Goal: Check status: Check status

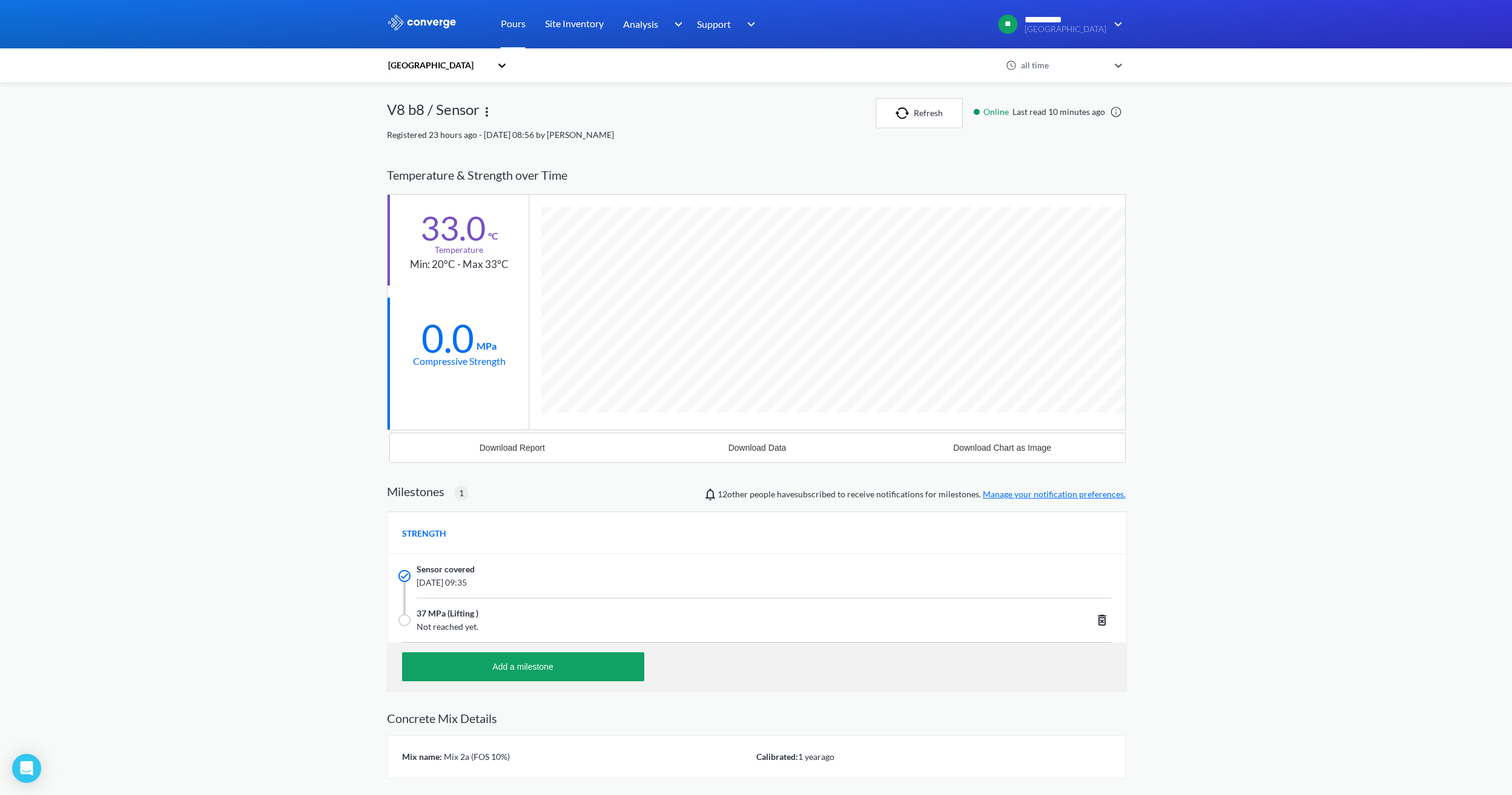
scroll to position [774, 738]
click at [923, 102] on button "Refresh" at bounding box center [920, 113] width 88 height 31
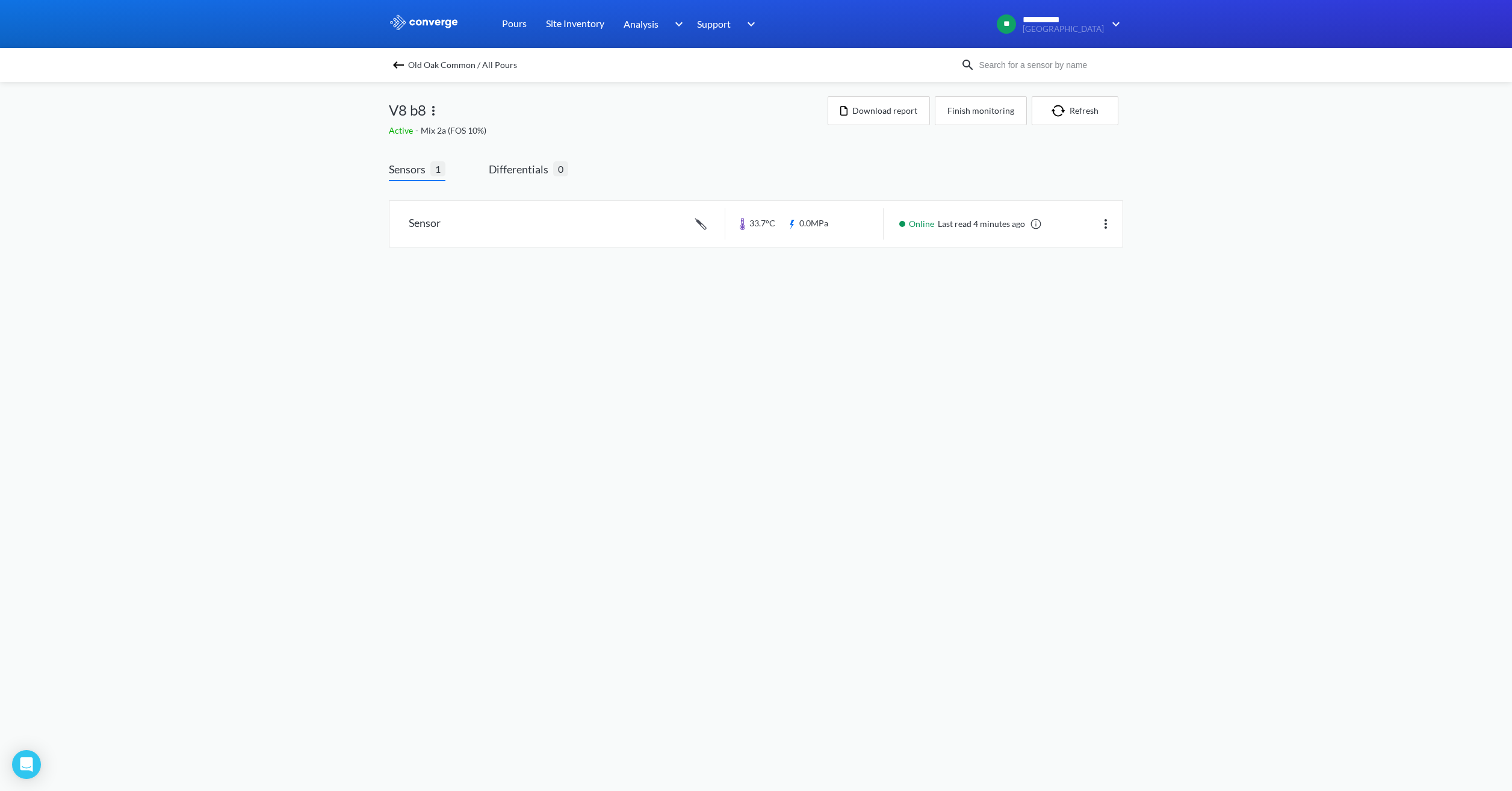
click at [398, 63] on img at bounding box center [398, 64] width 15 height 15
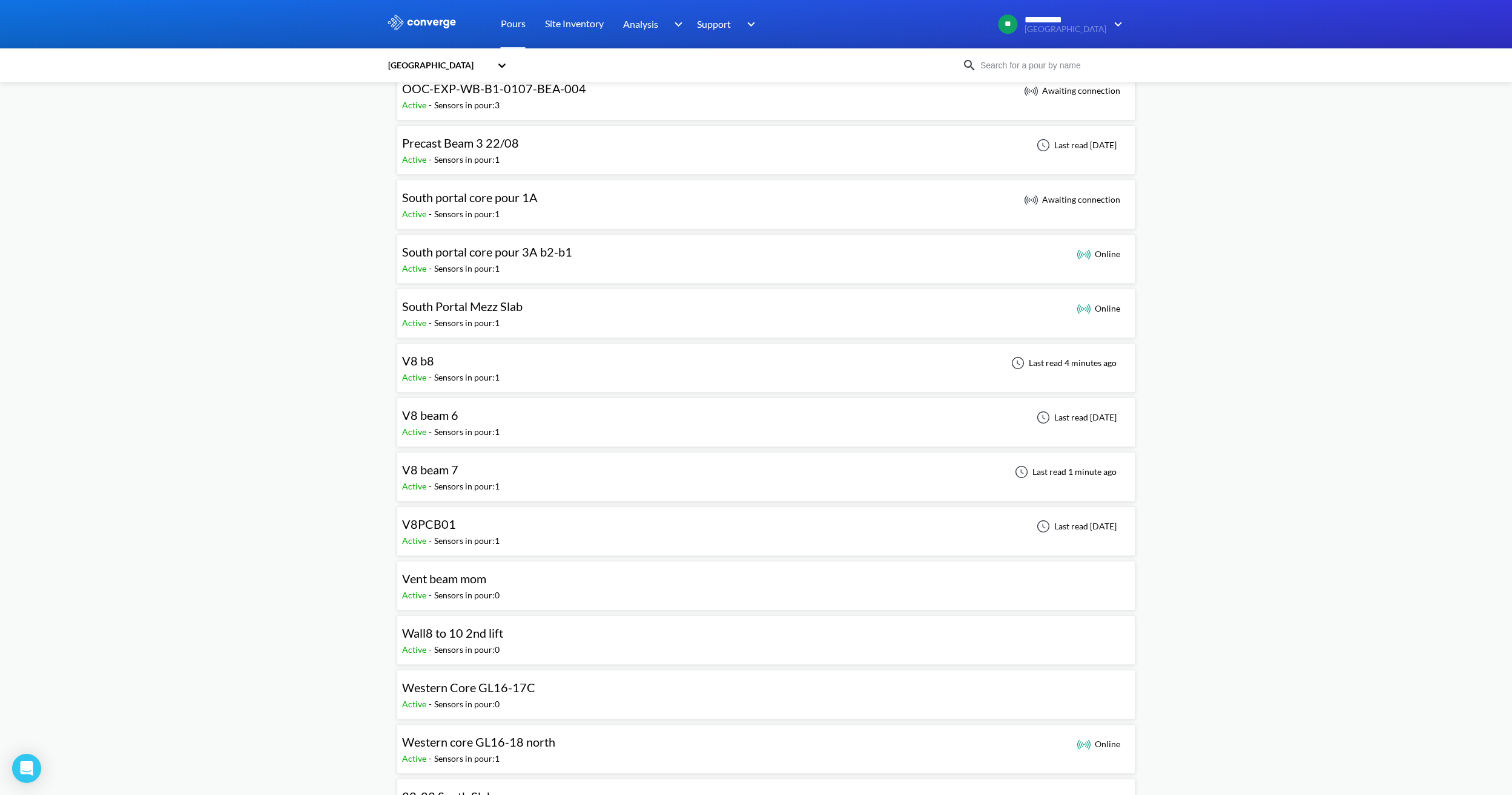
scroll to position [908, 0]
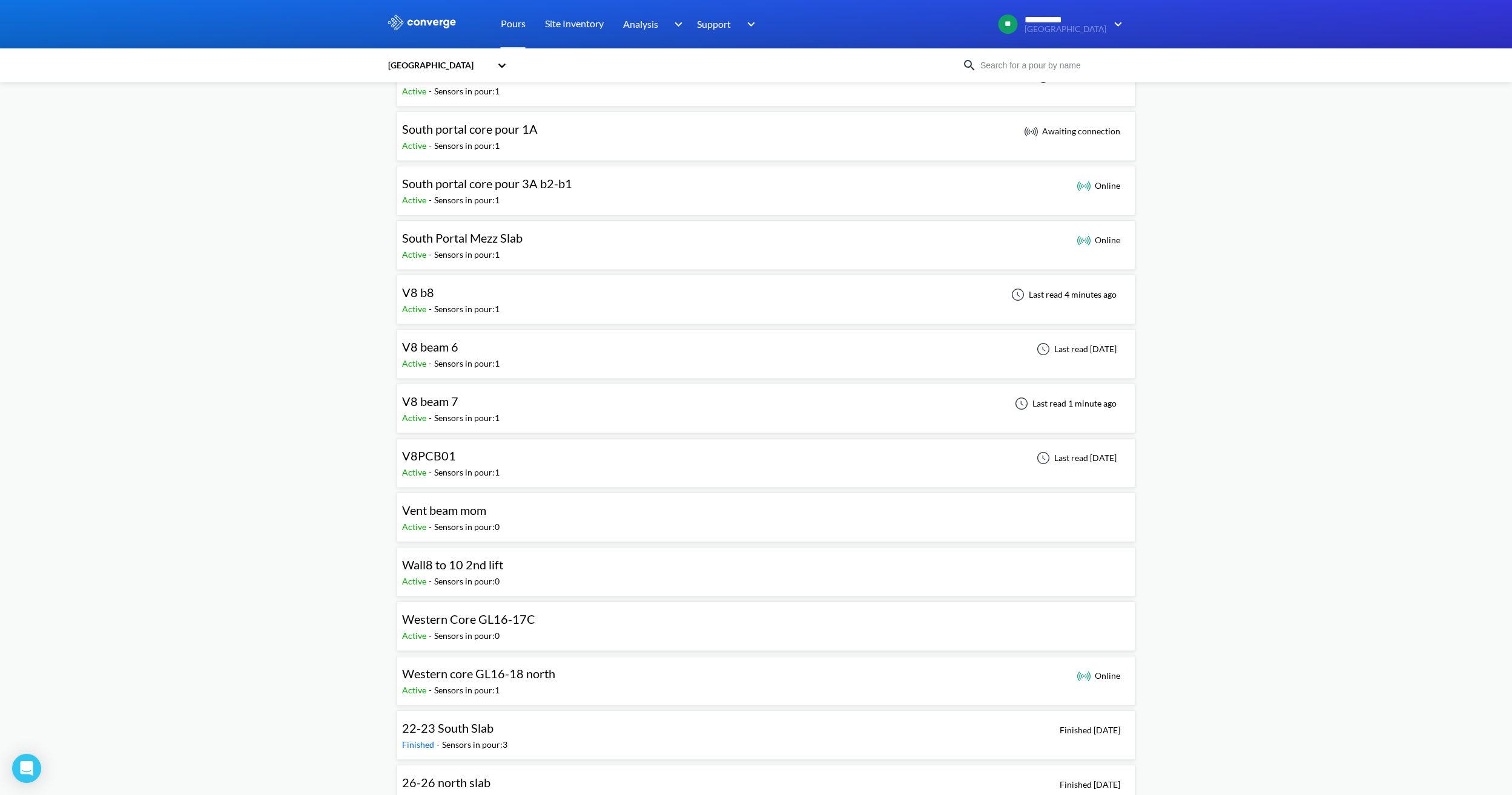
click at [492, 410] on div "V8 beam 7" at bounding box center [451, 401] width 97 height 18
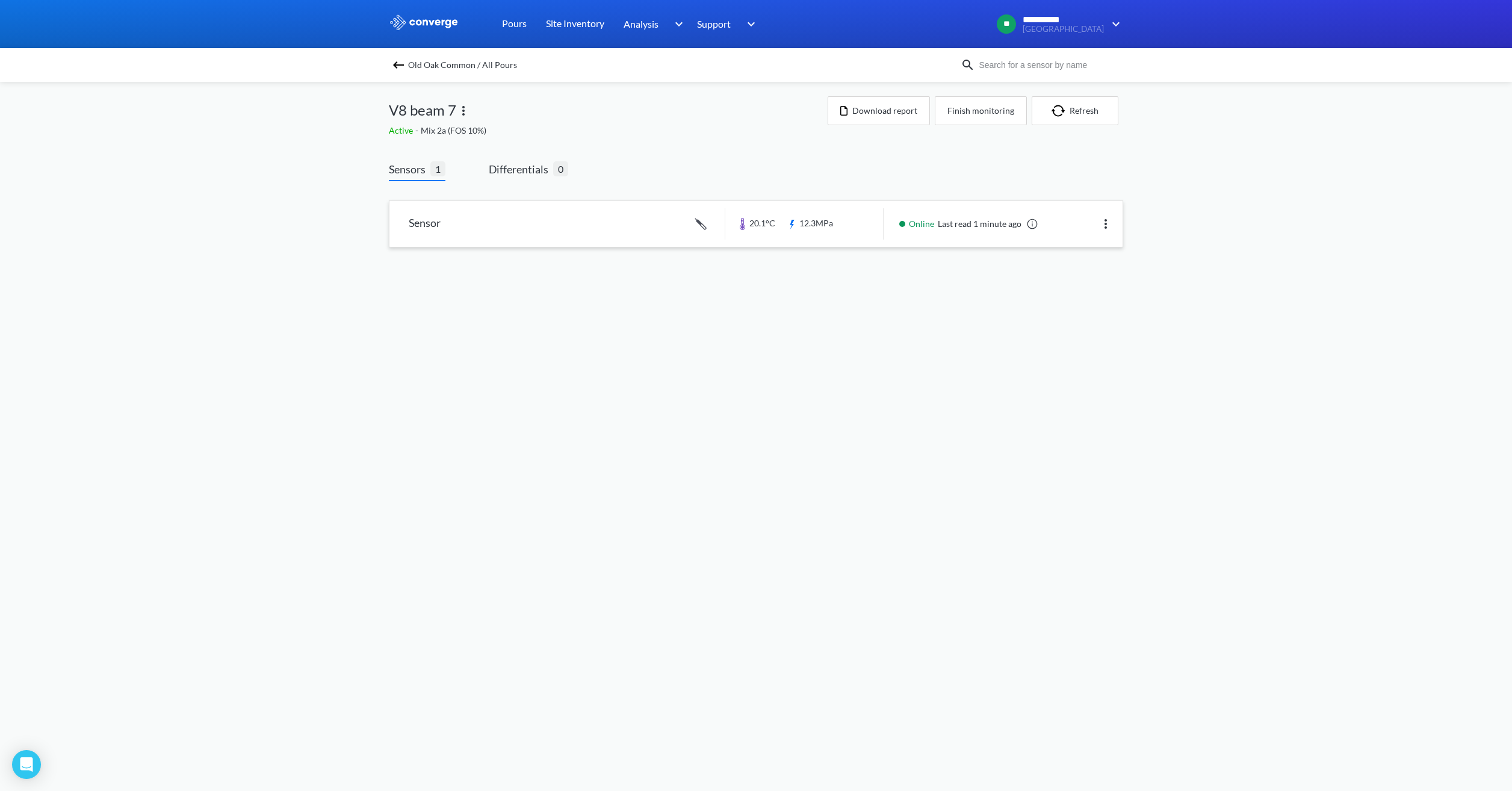
click at [617, 220] on link at bounding box center [756, 224] width 733 height 46
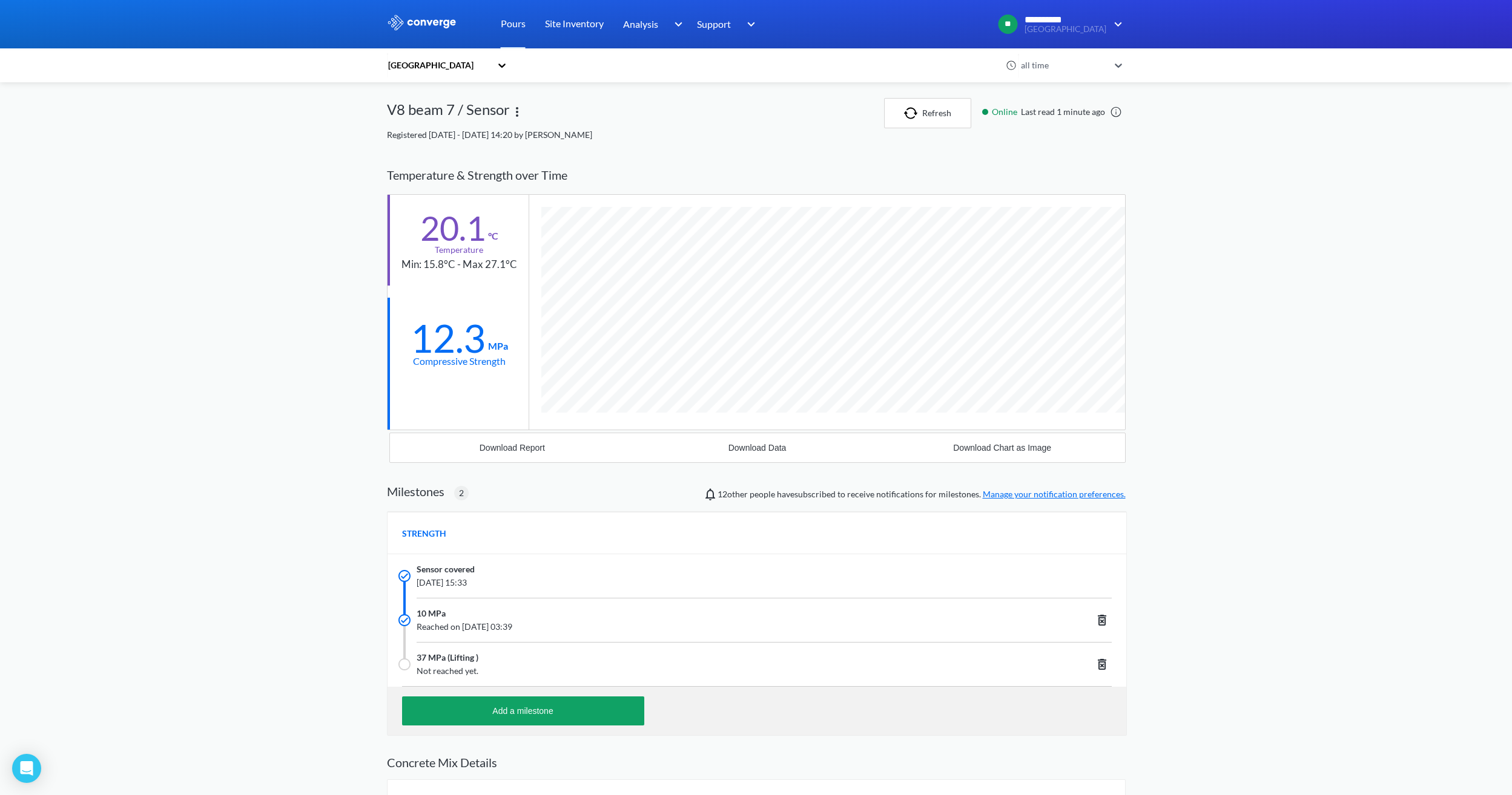
scroll to position [819, 738]
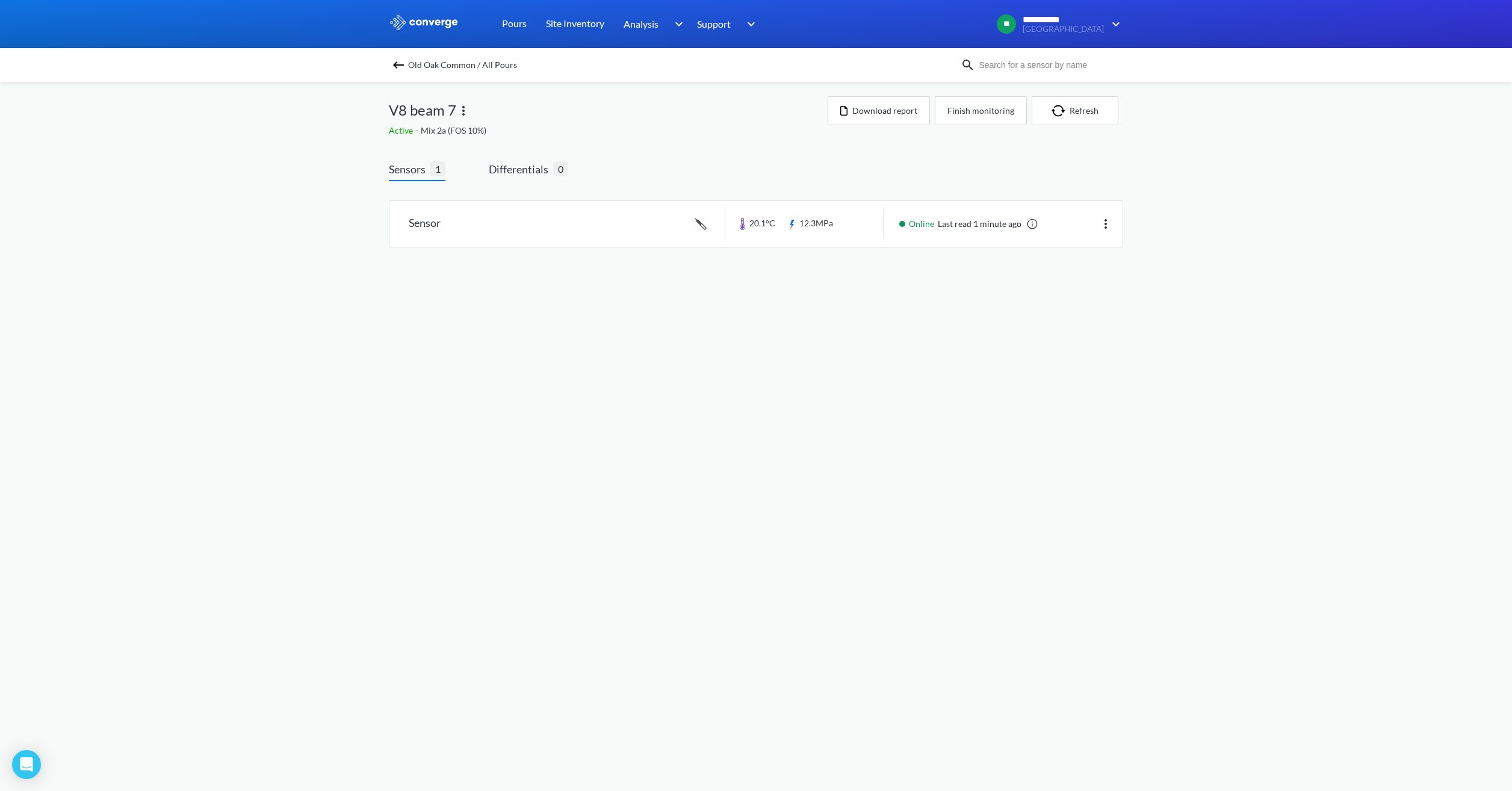
click at [400, 62] on img at bounding box center [398, 64] width 15 height 15
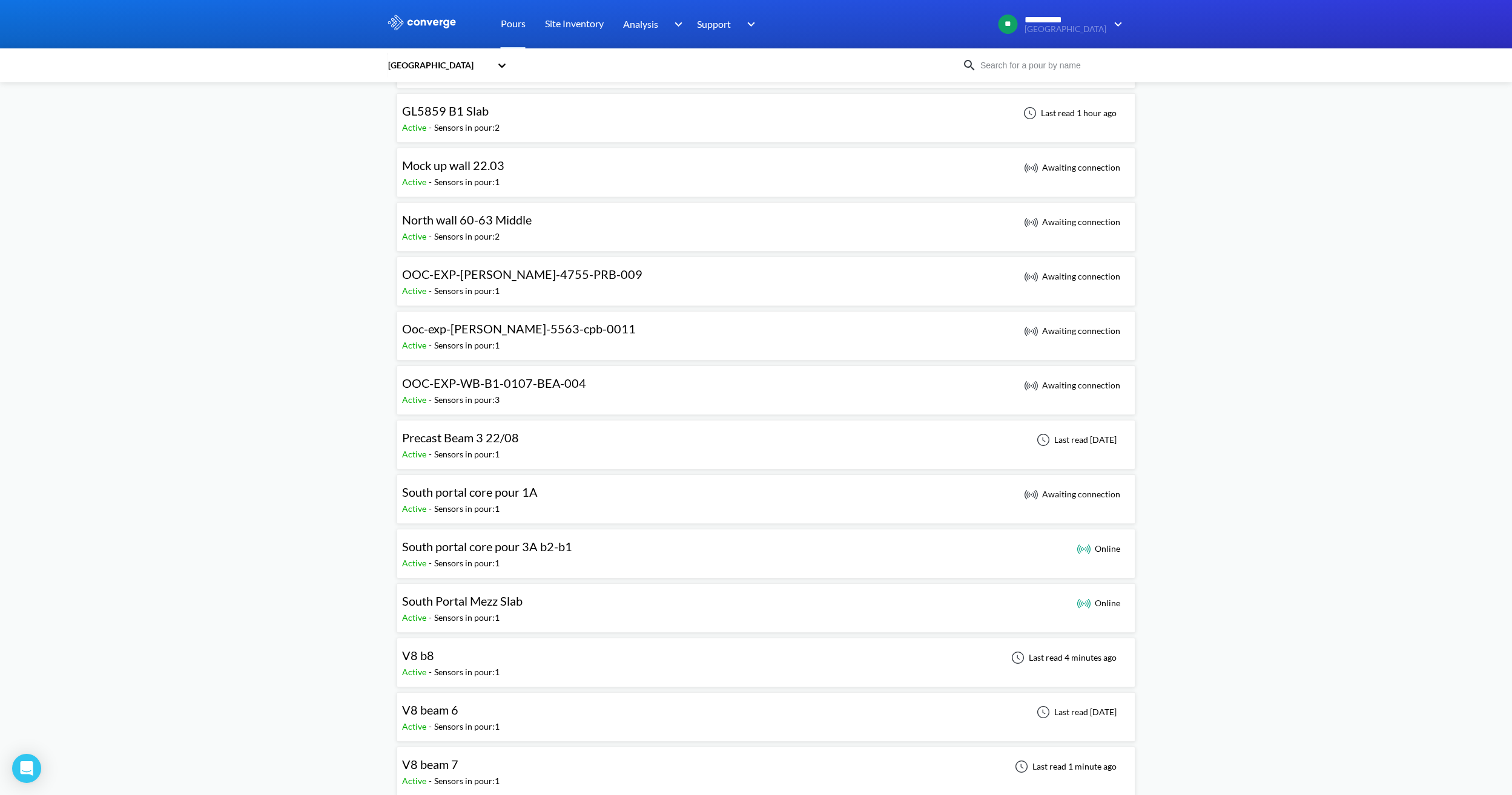
scroll to position [666, 0]
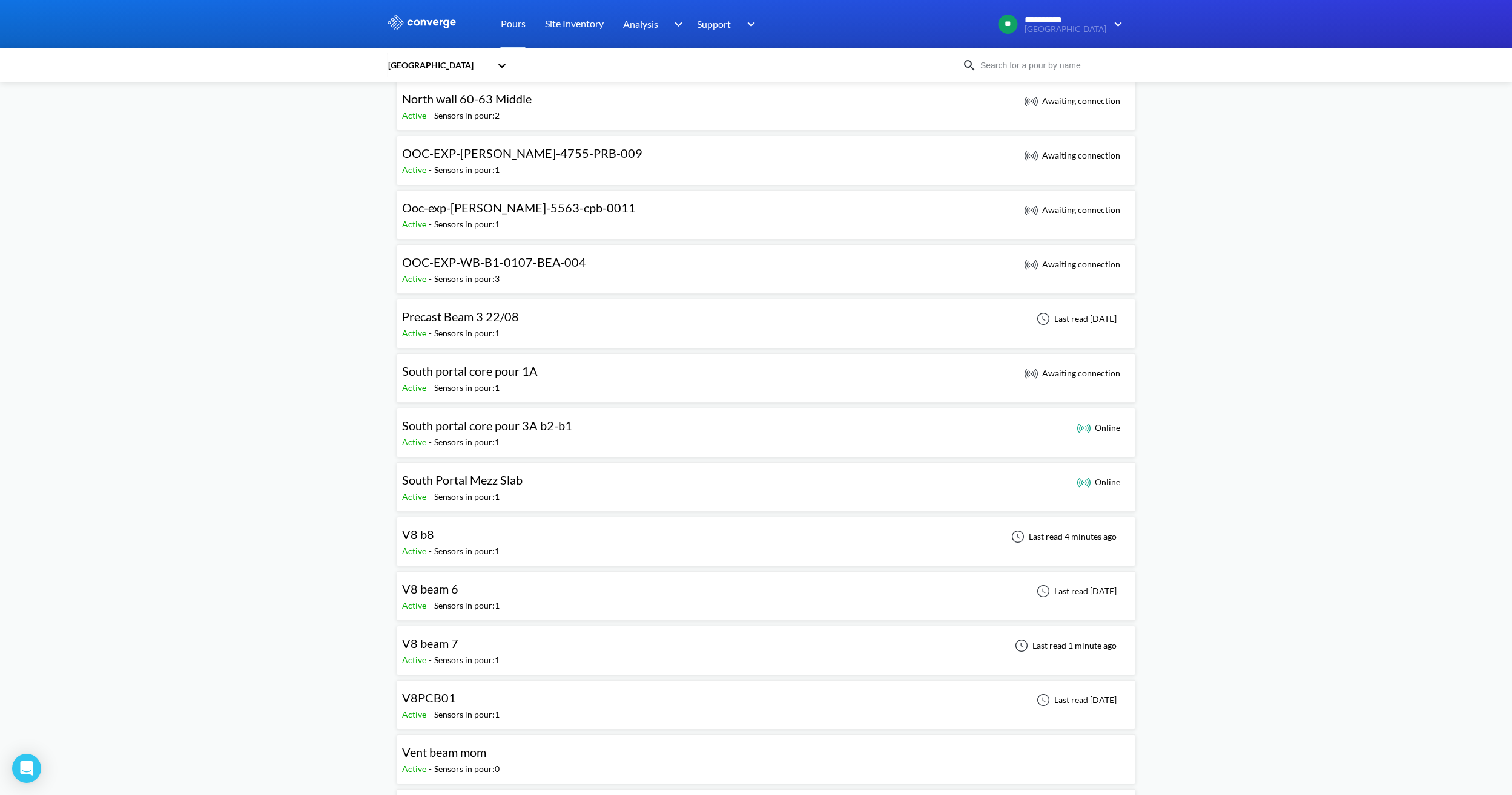
click at [504, 589] on div "V8 beam 6 Active - Sensors in pour: 1 Last read [DATE]" at bounding box center [766, 596] width 728 height 38
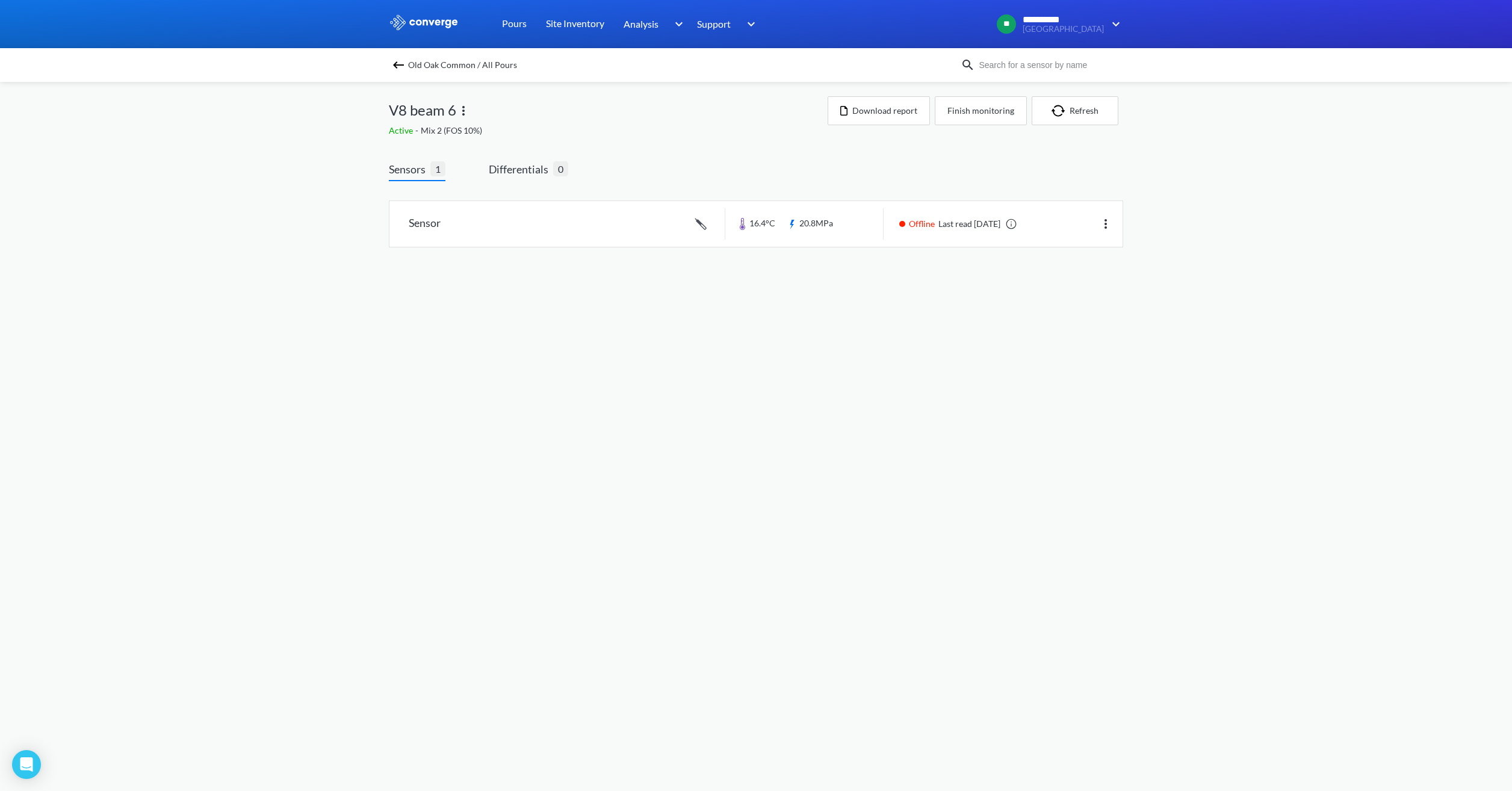
click at [396, 65] on img at bounding box center [398, 64] width 15 height 15
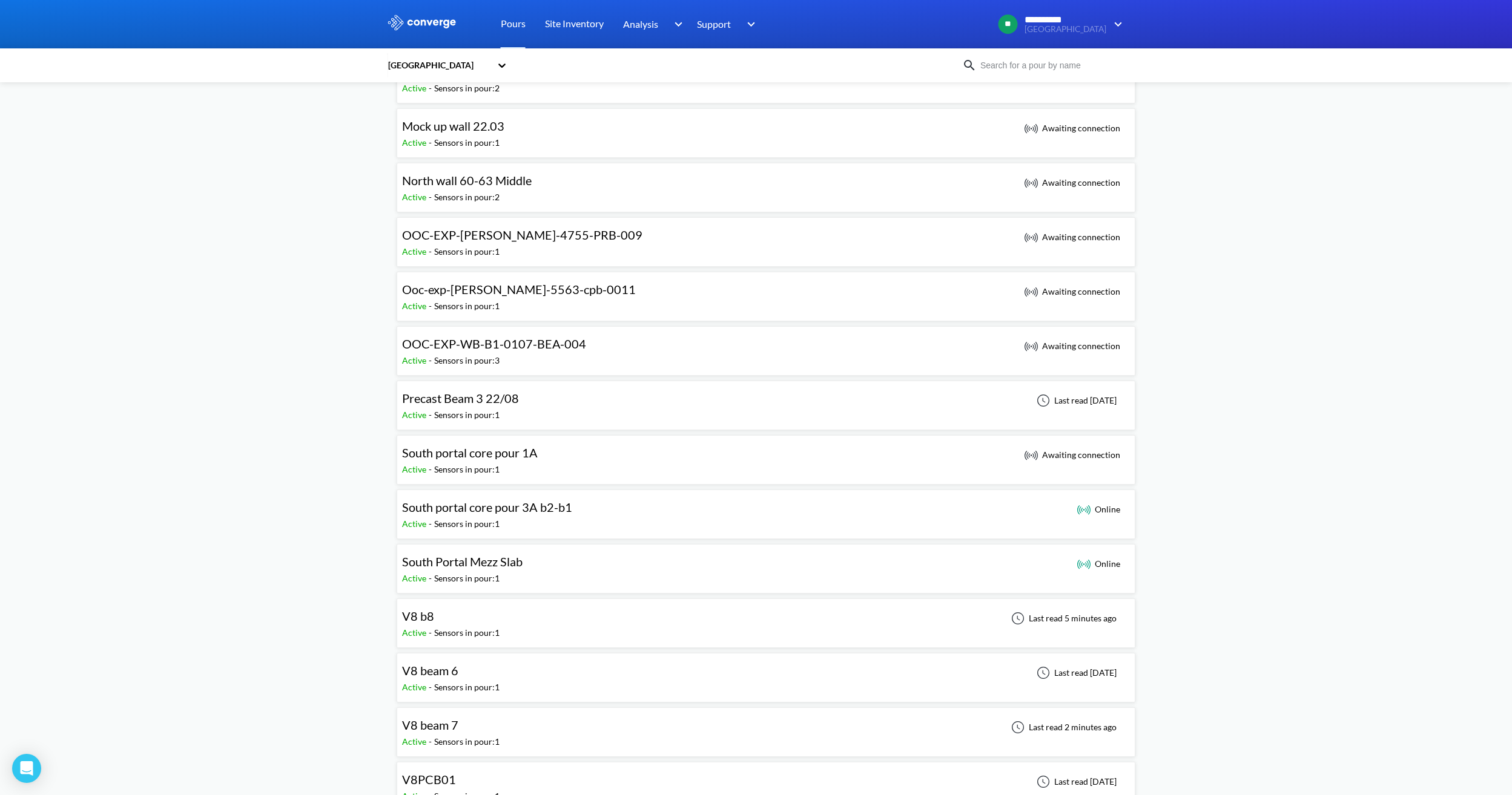
scroll to position [605, 0]
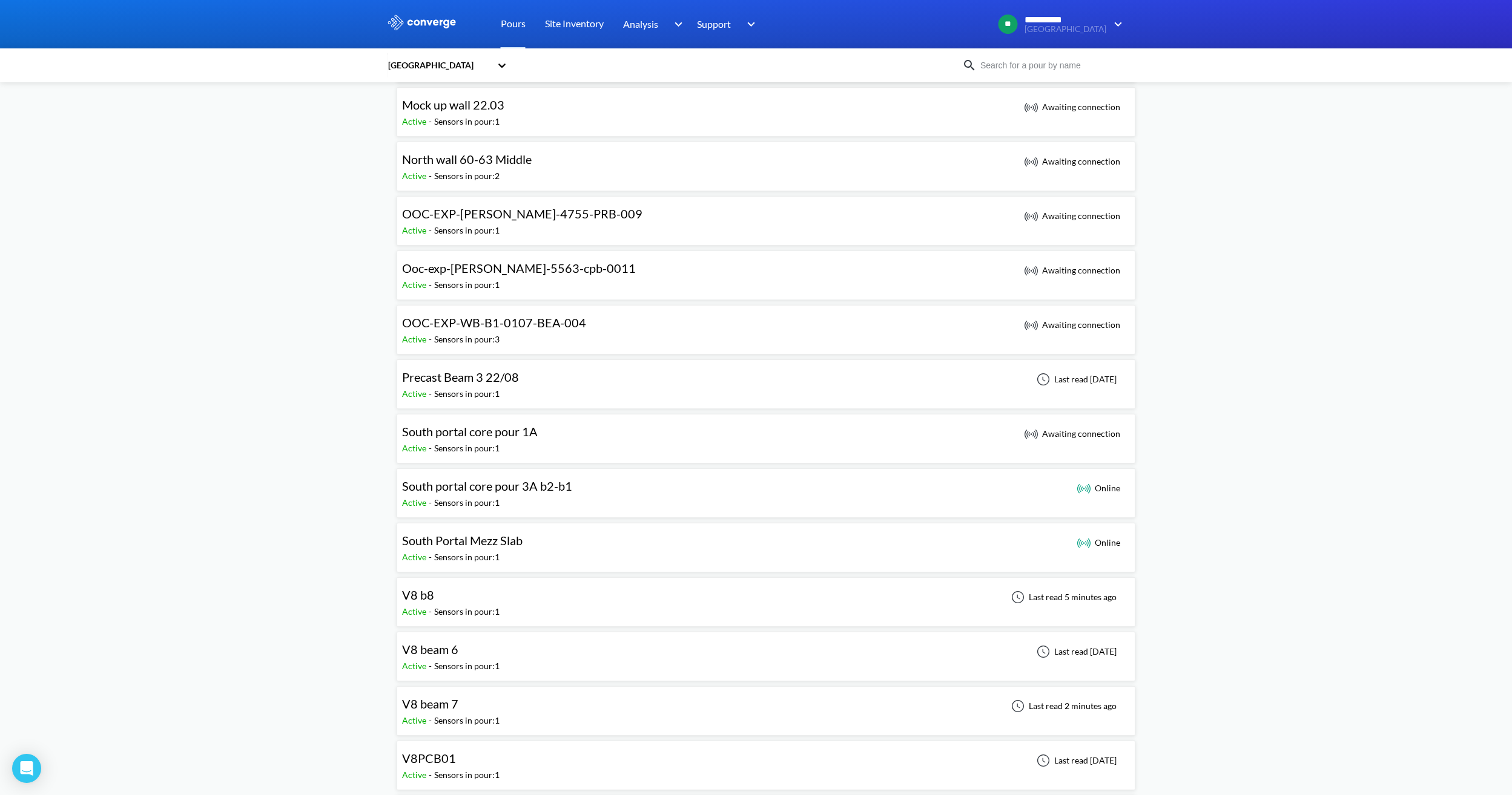
click at [471, 705] on div "V8 beam 7" at bounding box center [451, 703] width 97 height 18
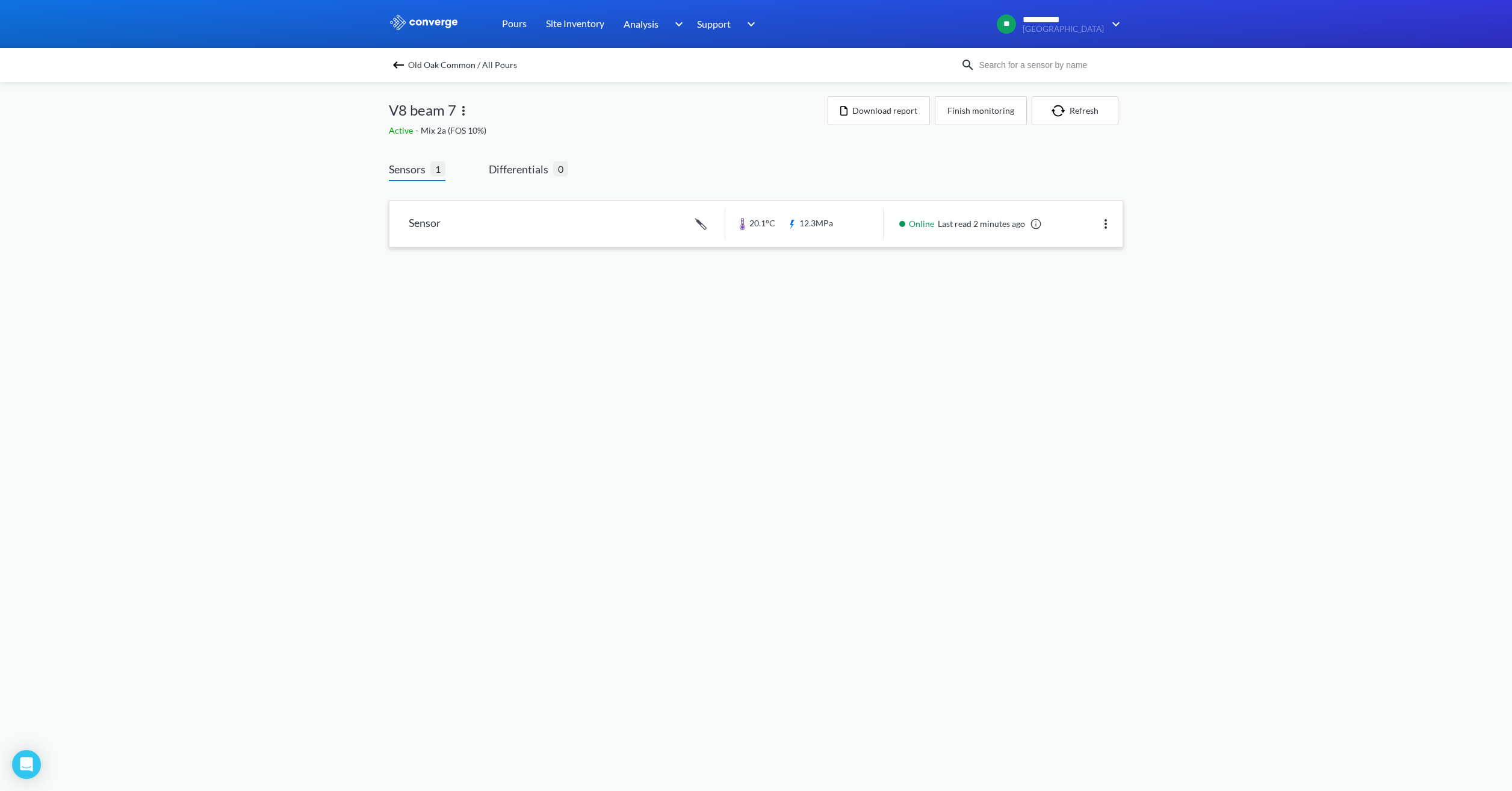
click at [616, 217] on link at bounding box center [756, 224] width 733 height 46
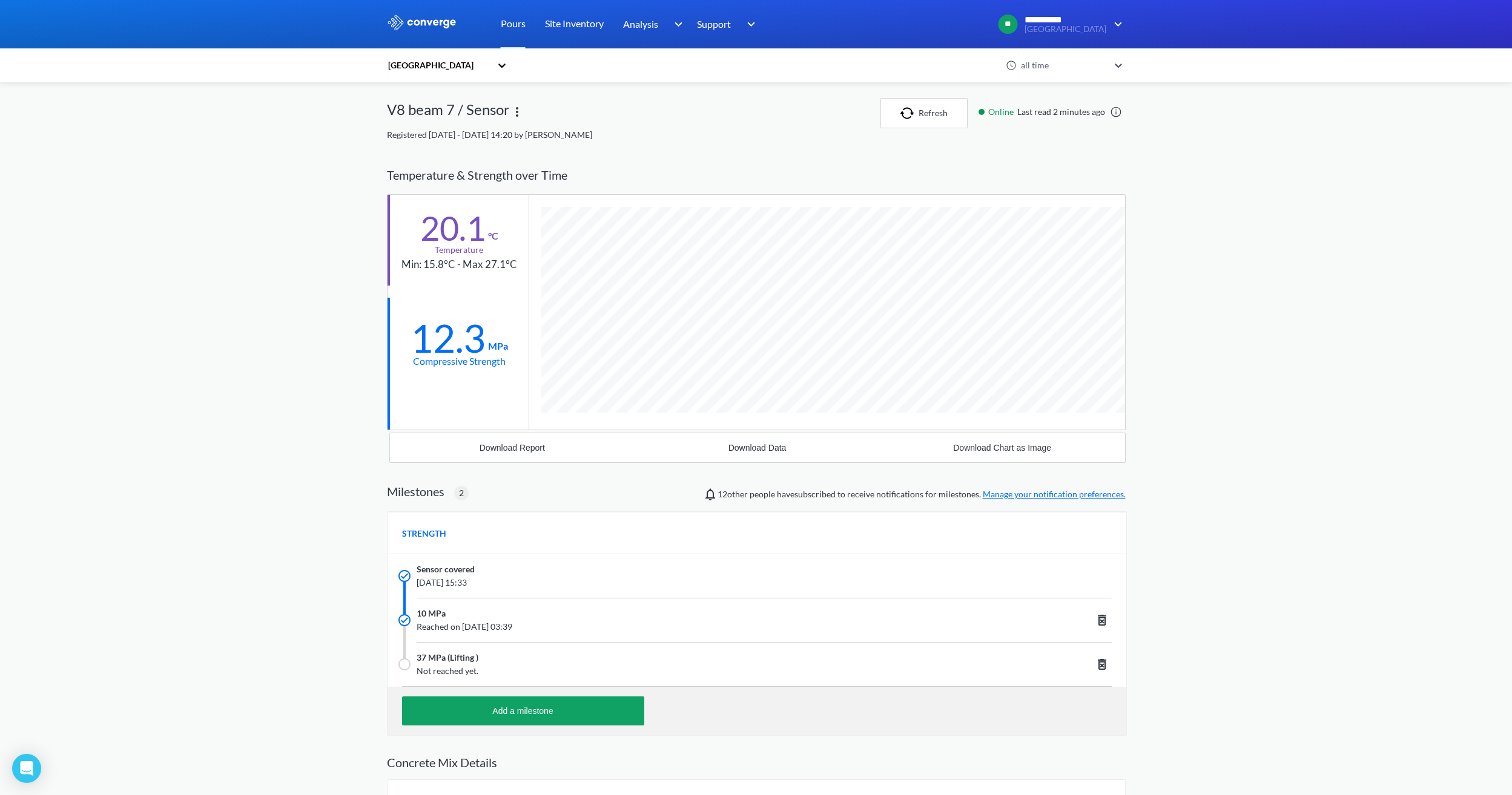
scroll to position [819, 738]
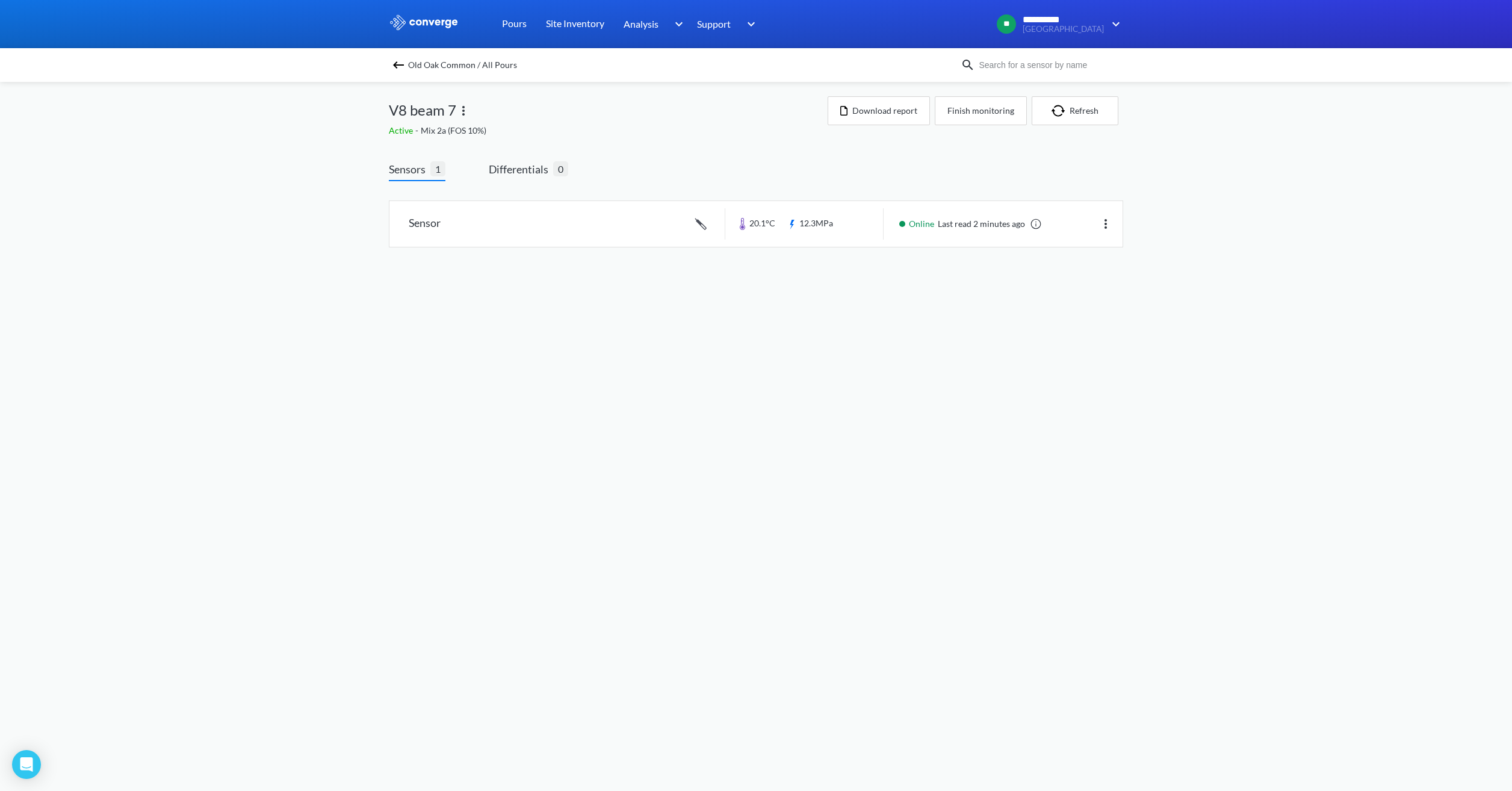
click at [407, 65] on div "Old Oak Common / All Pours" at bounding box center [674, 64] width 572 height 17
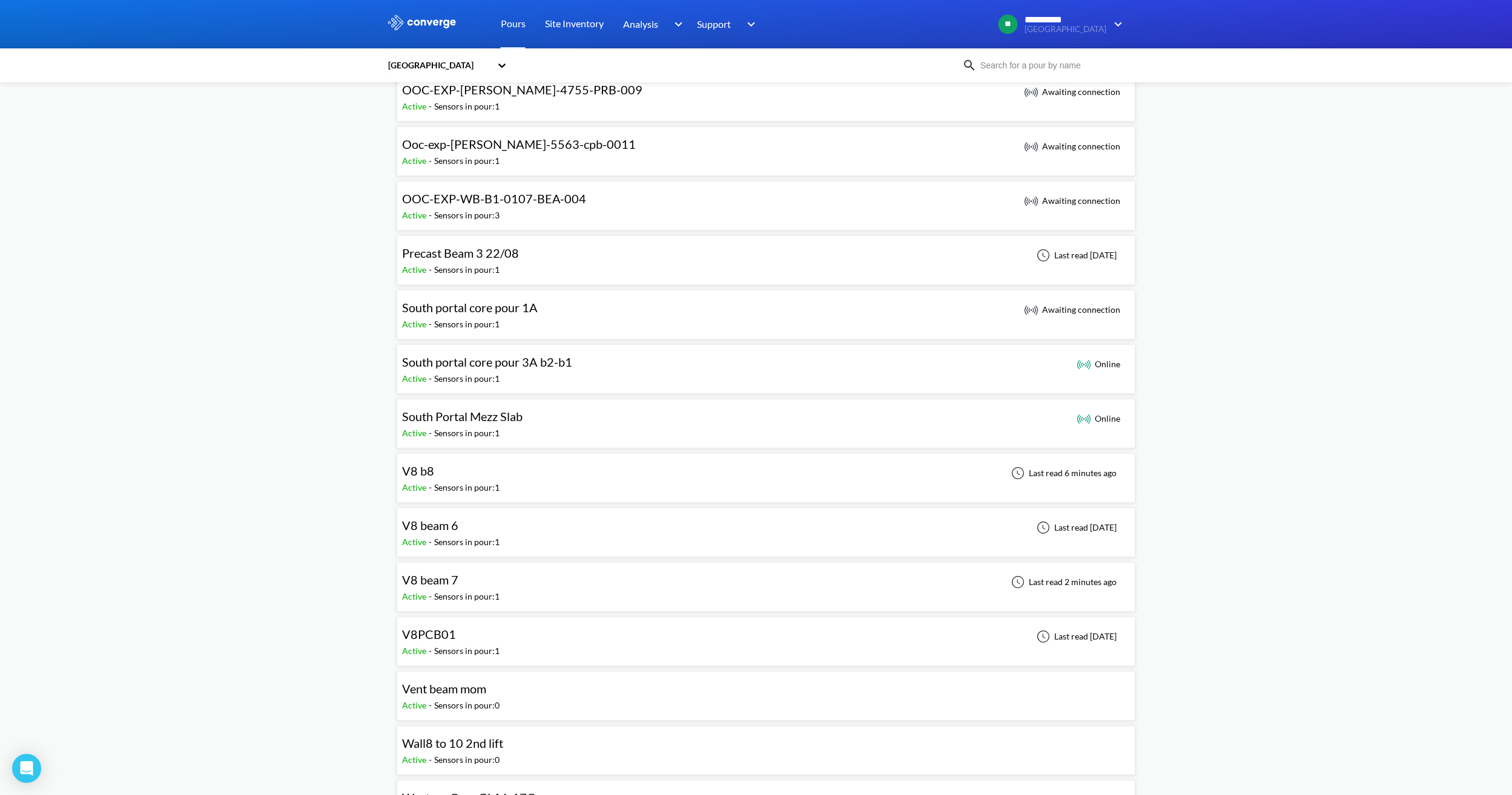
scroll to position [787, 0]
